Goal: Information Seeking & Learning: Check status

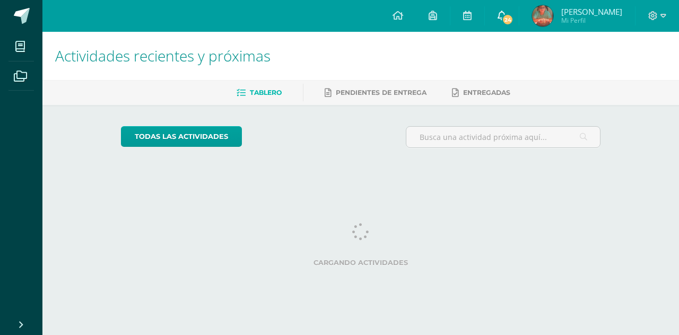
click at [519, 14] on link "24" at bounding box center [502, 16] width 34 height 32
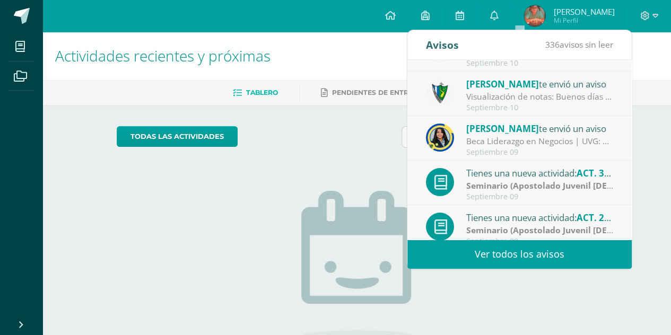
scroll to position [75, 0]
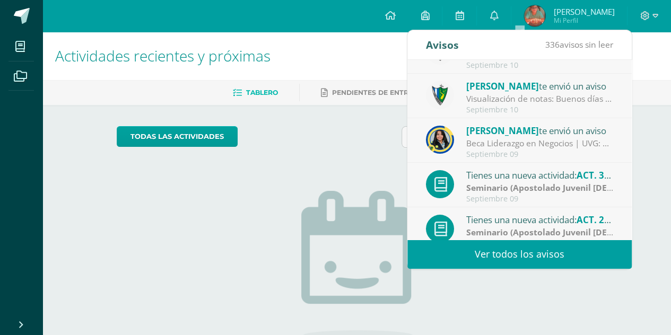
click at [578, 93] on div "Visualización de notas: Buenos días estimados padres y estudiantes, es un gusto…" at bounding box center [539, 99] width 147 height 12
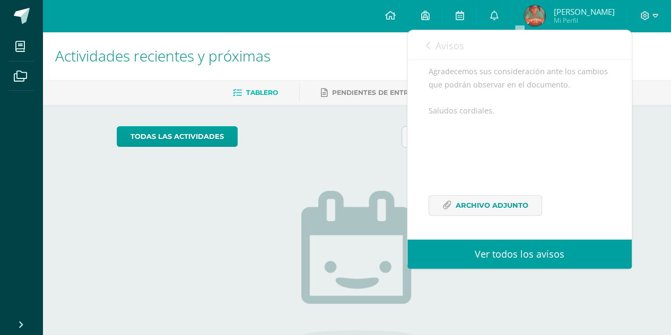
scroll to position [255, 0]
click at [527, 198] on link "Archivo Adjunto" at bounding box center [486, 205] width 114 height 21
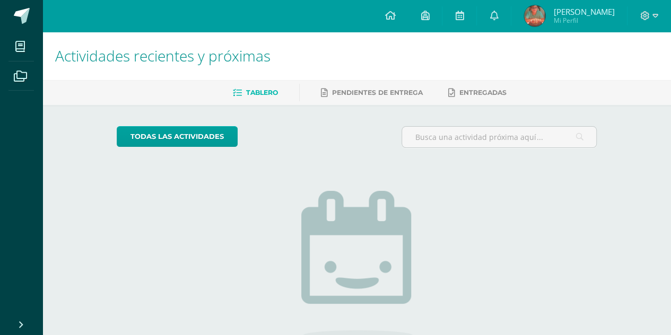
click at [545, 7] on img at bounding box center [534, 15] width 21 height 21
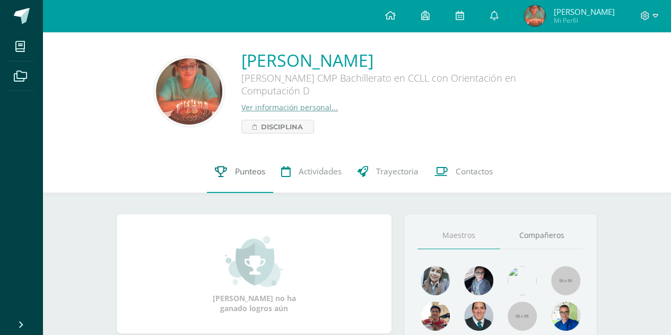
click at [256, 169] on span "Punteos" at bounding box center [250, 171] width 30 height 11
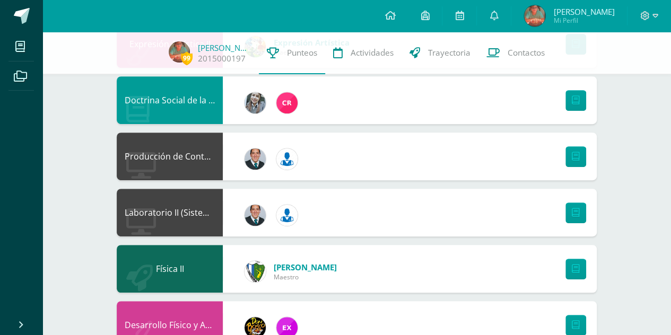
scroll to position [204, 0]
